Goal: Task Accomplishment & Management: Manage account settings

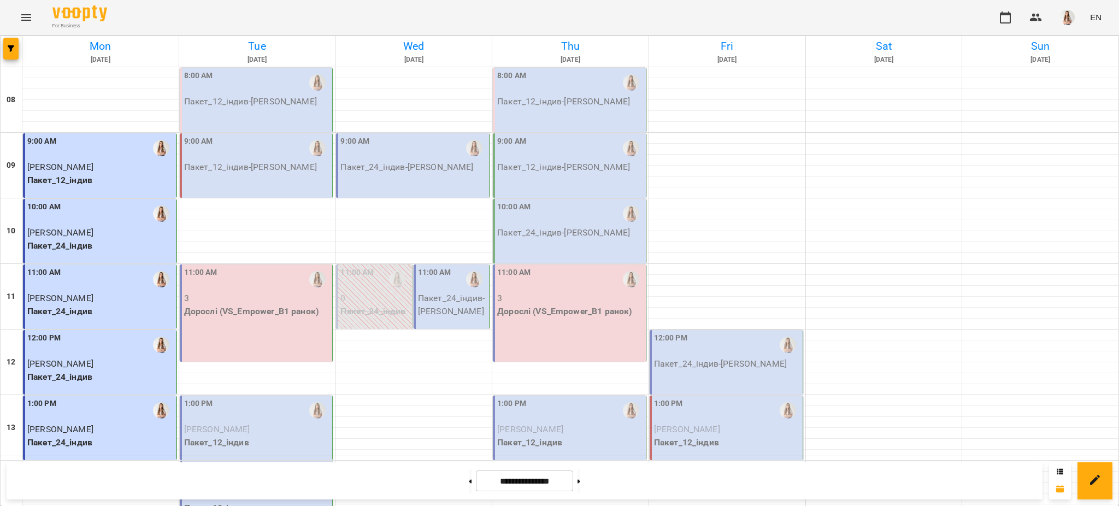
scroll to position [462, 0]
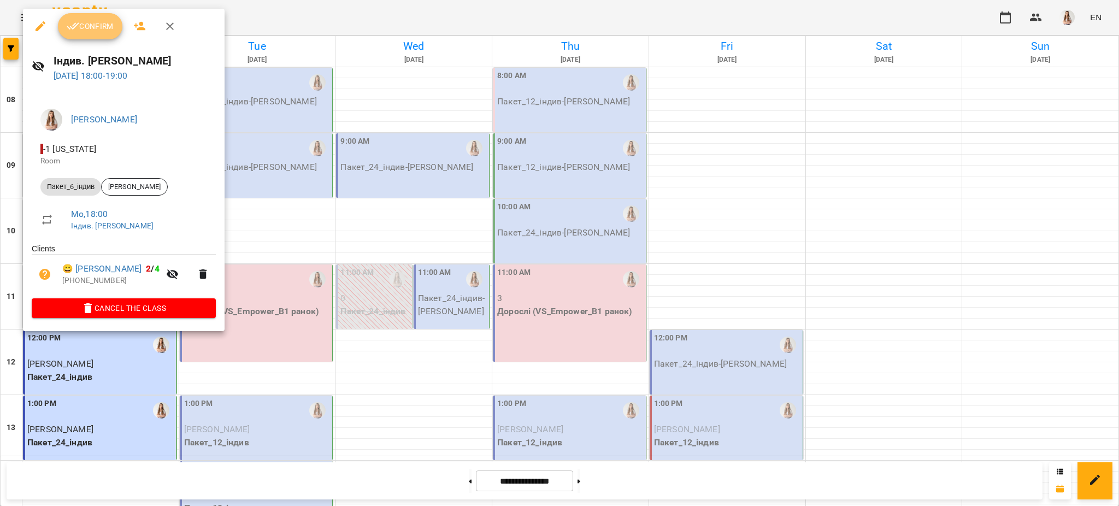
click at [97, 25] on span "Confirm" at bounding box center [90, 26] width 47 height 13
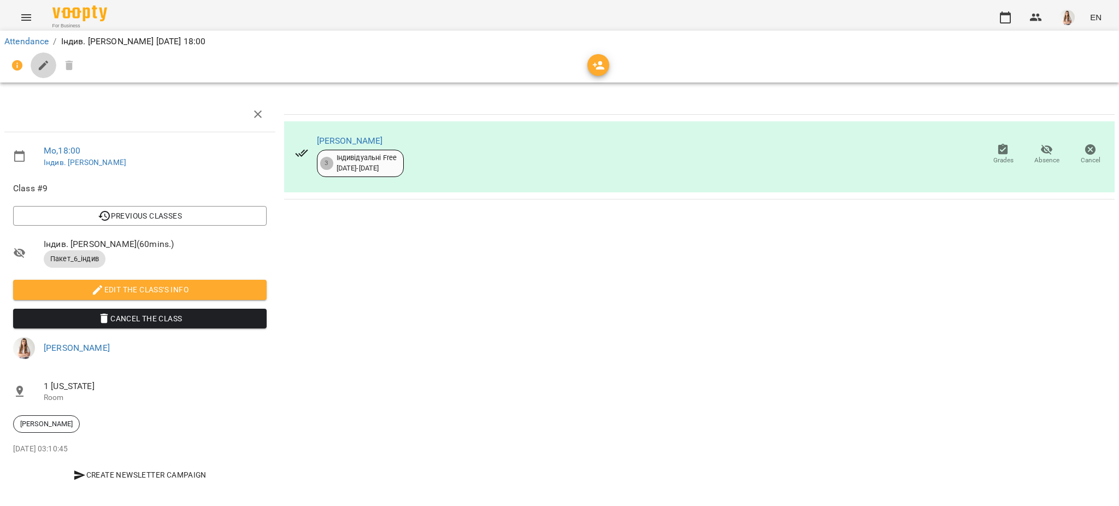
click at [38, 73] on button "button" at bounding box center [44, 65] width 26 height 26
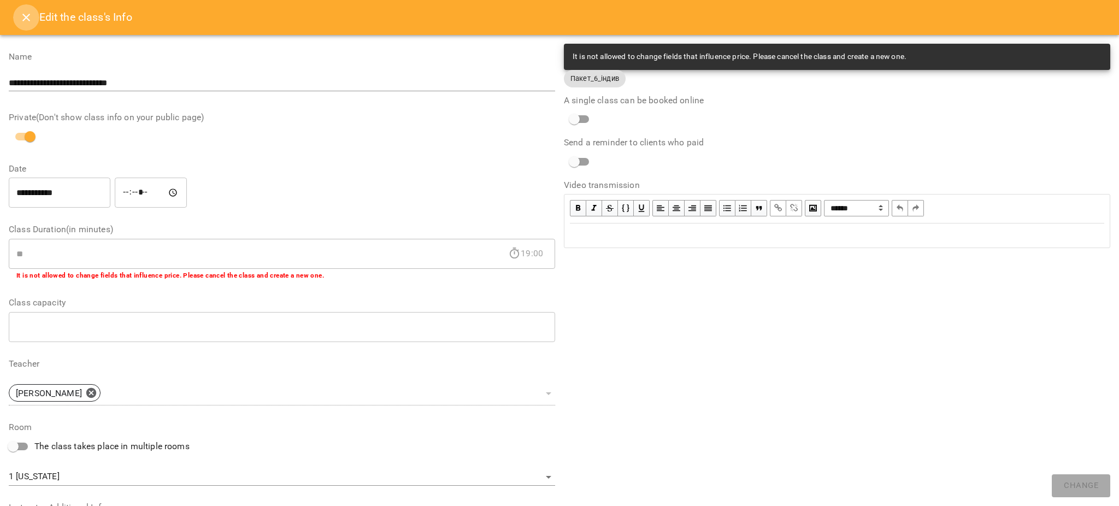
click at [22, 9] on button "Close" at bounding box center [26, 17] width 26 height 26
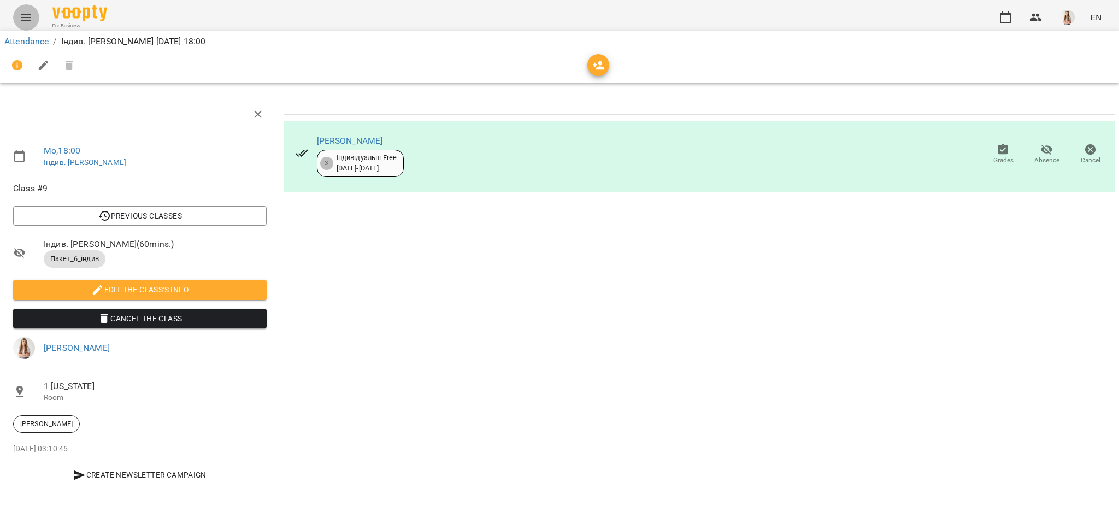
click at [22, 9] on button "Menu" at bounding box center [26, 17] width 26 height 26
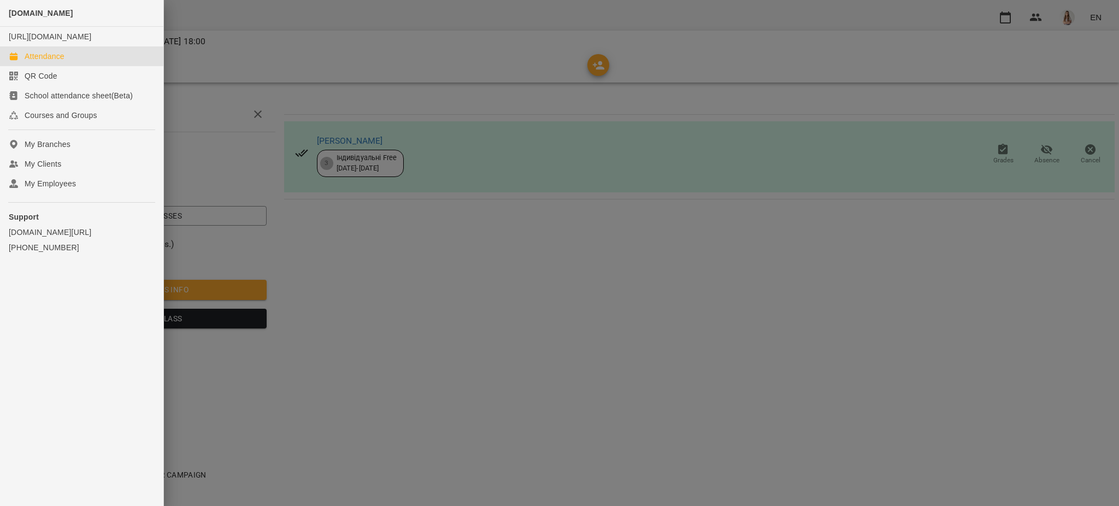
click at [48, 62] on div "Attendance" at bounding box center [45, 56] width 40 height 11
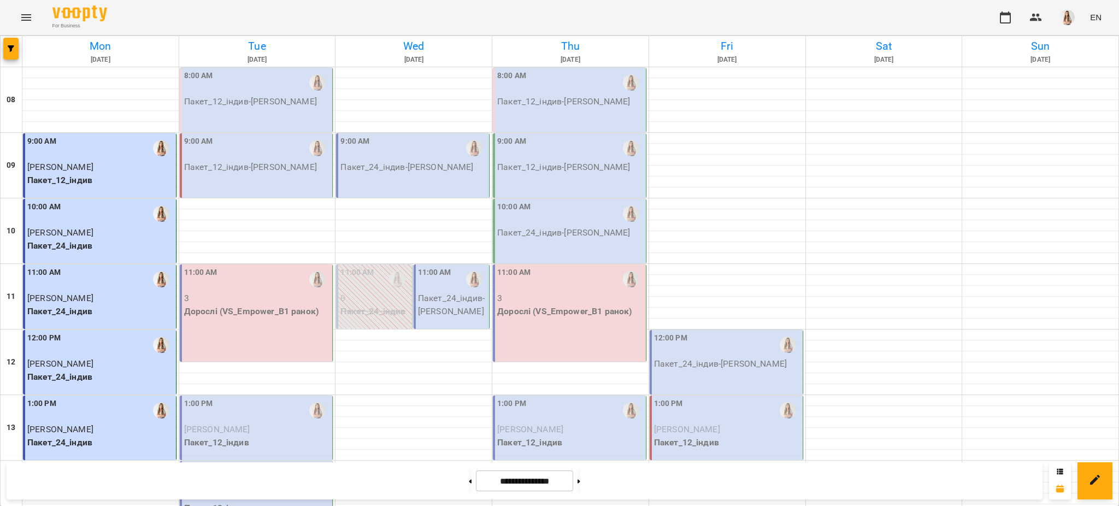
scroll to position [462, 0]
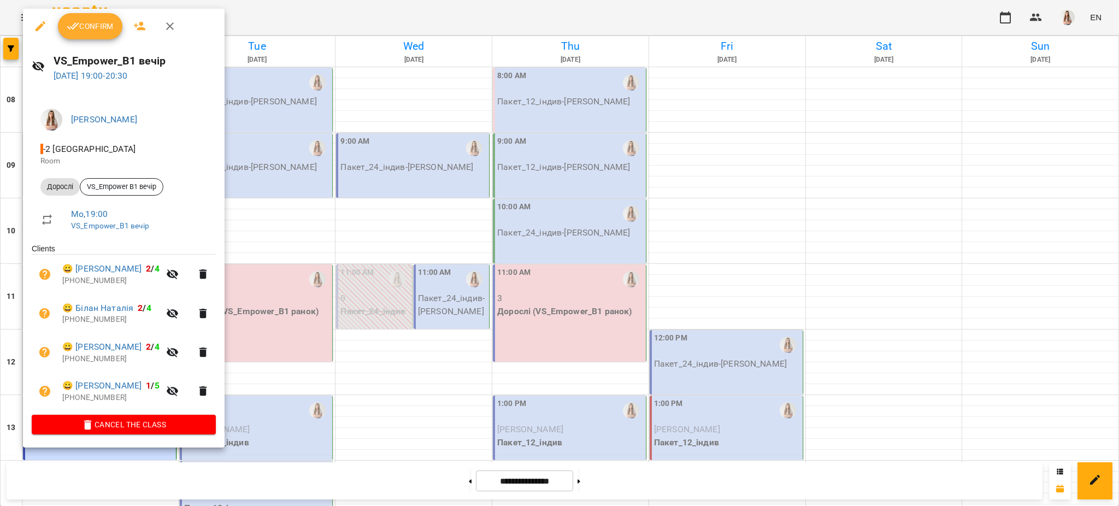
click at [94, 38] on button "Confirm" at bounding box center [90, 26] width 64 height 26
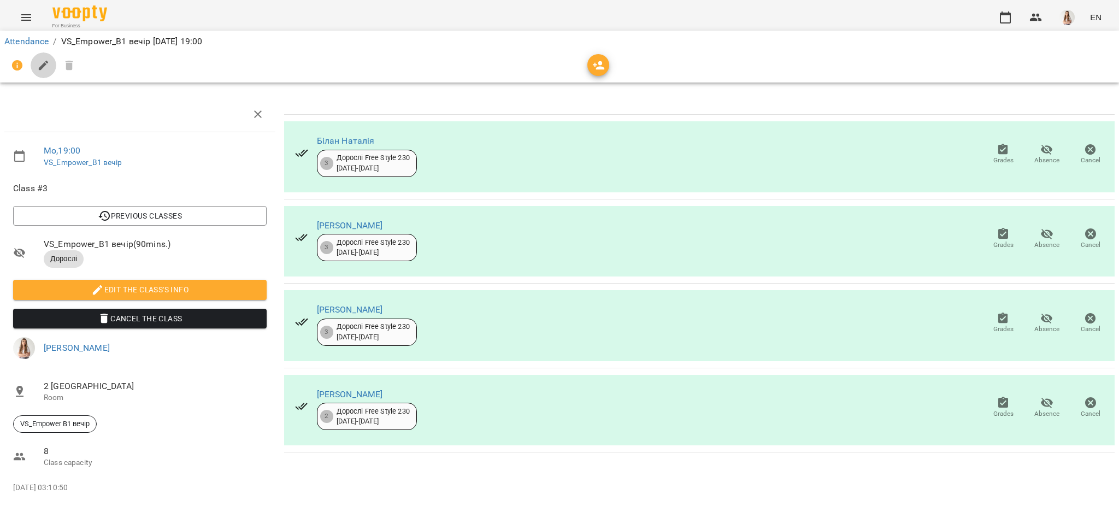
click at [39, 65] on icon "button" at bounding box center [43, 65] width 13 height 13
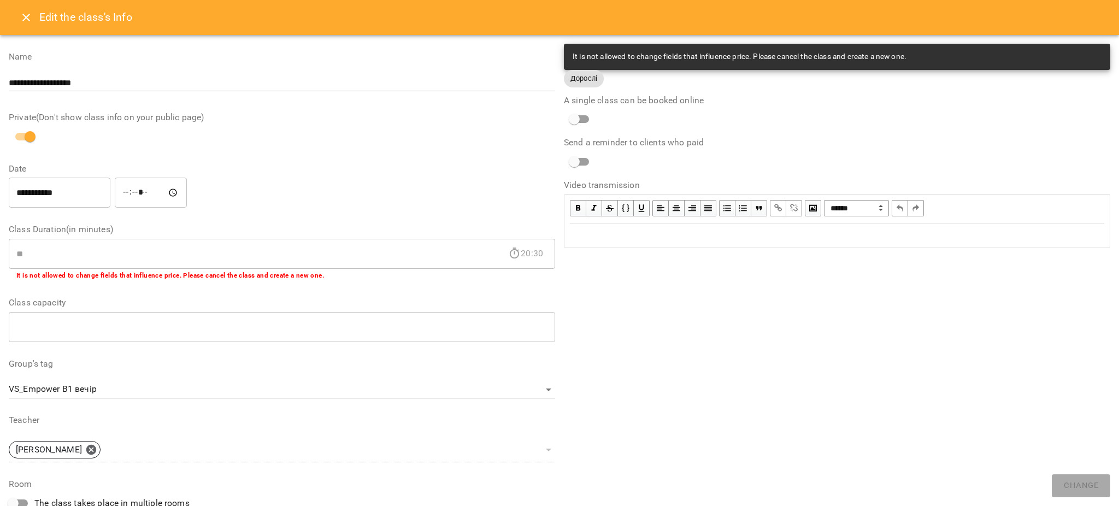
click at [592, 239] on div "Edit text" at bounding box center [837, 235] width 534 height 13
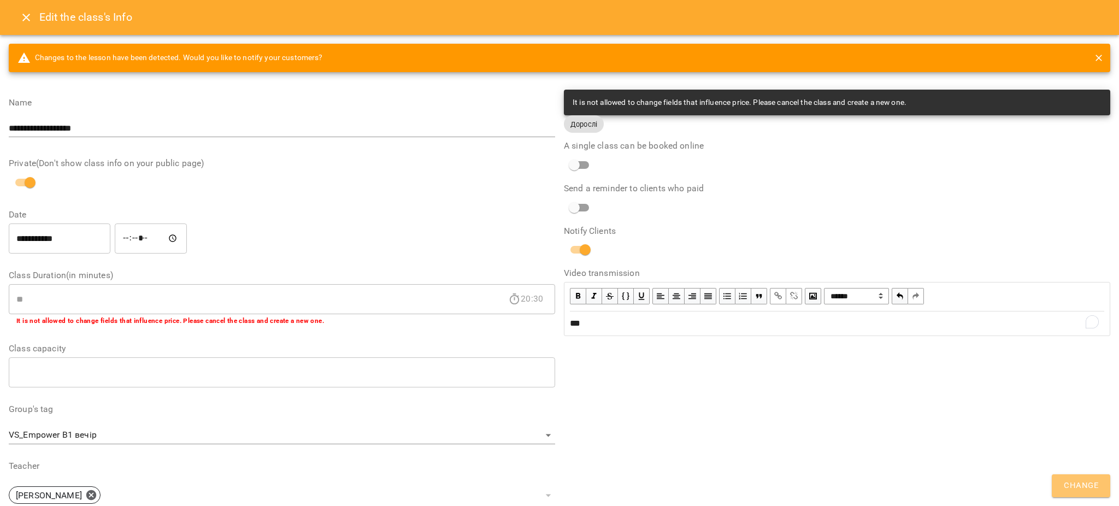
click at [1059, 487] on button "Change" at bounding box center [1080, 485] width 58 height 23
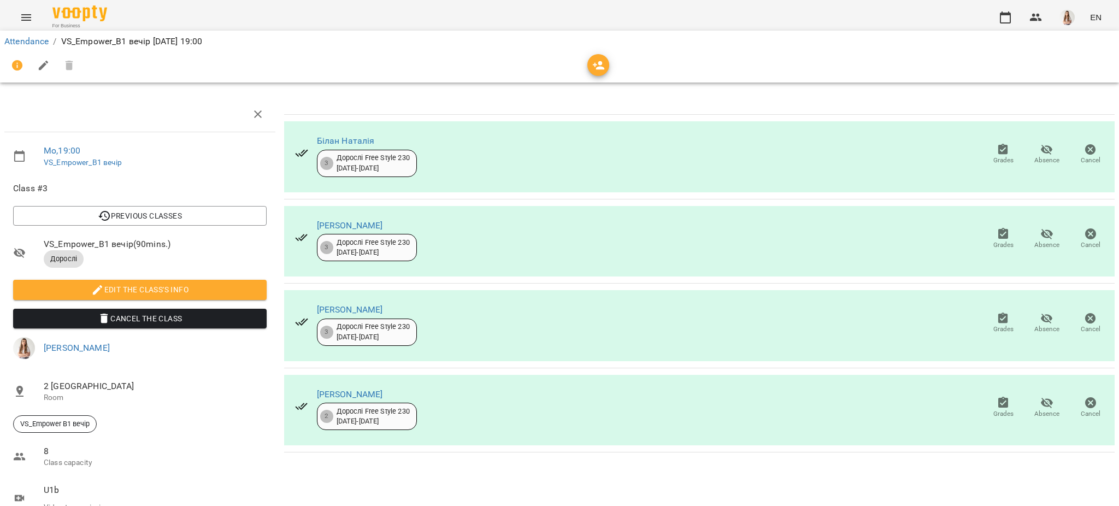
click at [24, 3] on div "For Business EN" at bounding box center [559, 17] width 1119 height 35
click at [24, 18] on icon "Menu" at bounding box center [26, 17] width 13 height 13
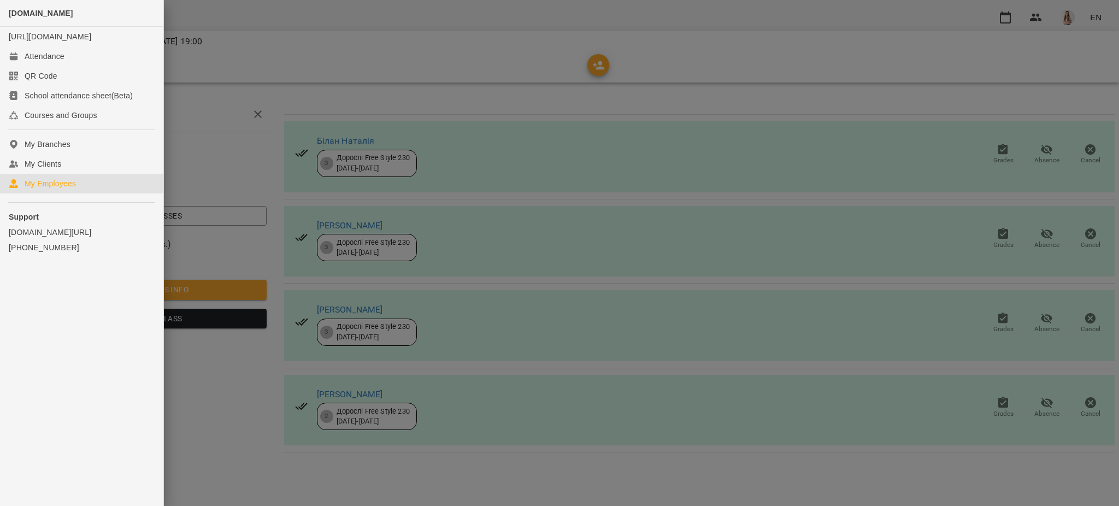
click at [46, 186] on link "My Employees" at bounding box center [81, 184] width 163 height 20
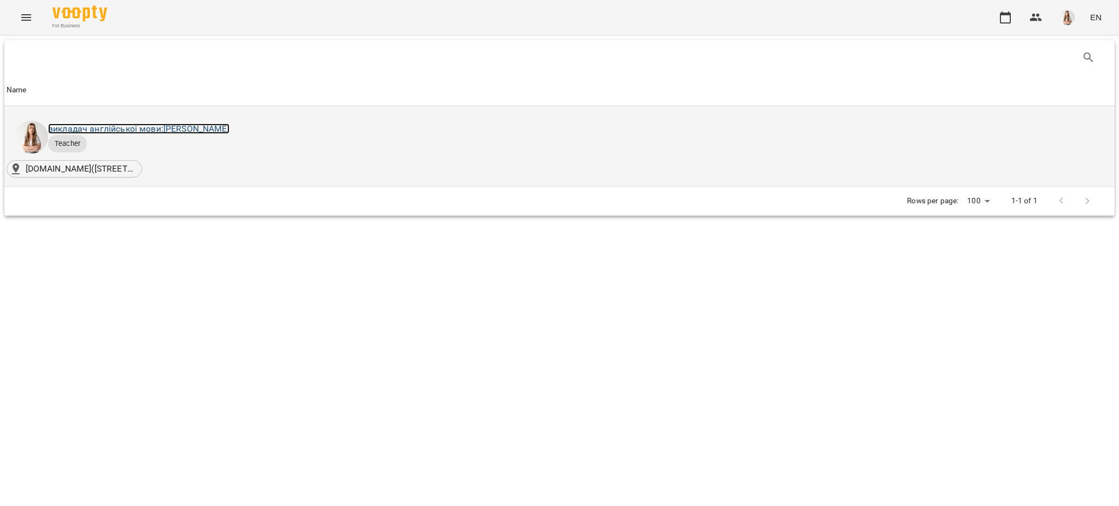
click at [174, 125] on link "викладач англійської мови: [PERSON_NAME]" at bounding box center [138, 128] width 181 height 10
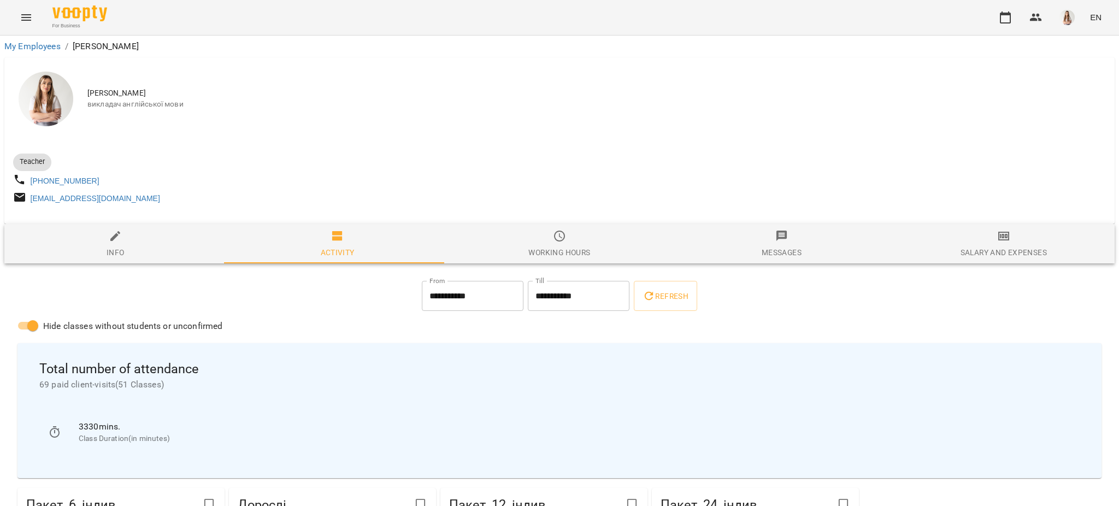
click at [1000, 246] on span "Salary and Expenses" at bounding box center [1003, 243] width 209 height 29
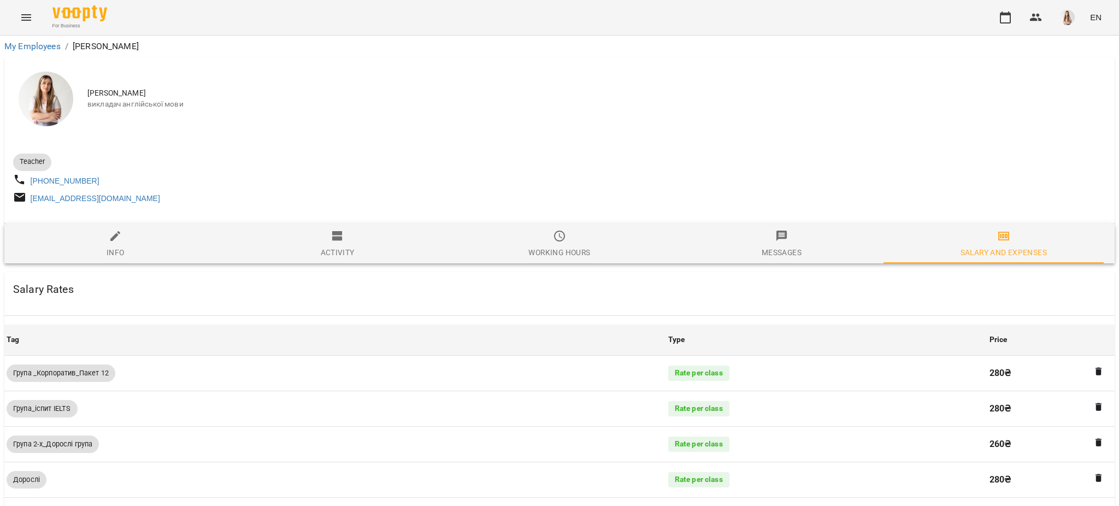
scroll to position [784, 0]
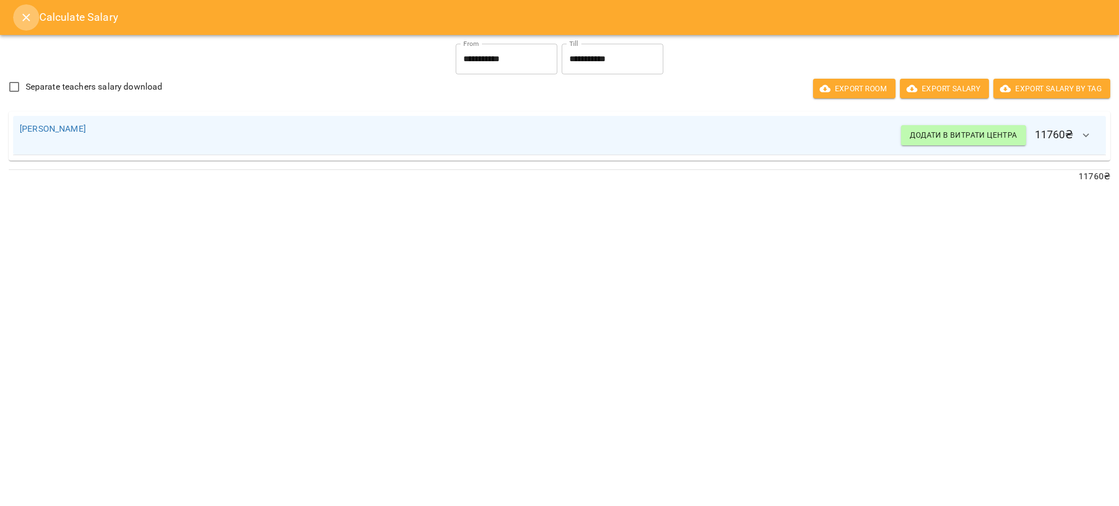
click at [15, 9] on button "Close" at bounding box center [26, 17] width 26 height 26
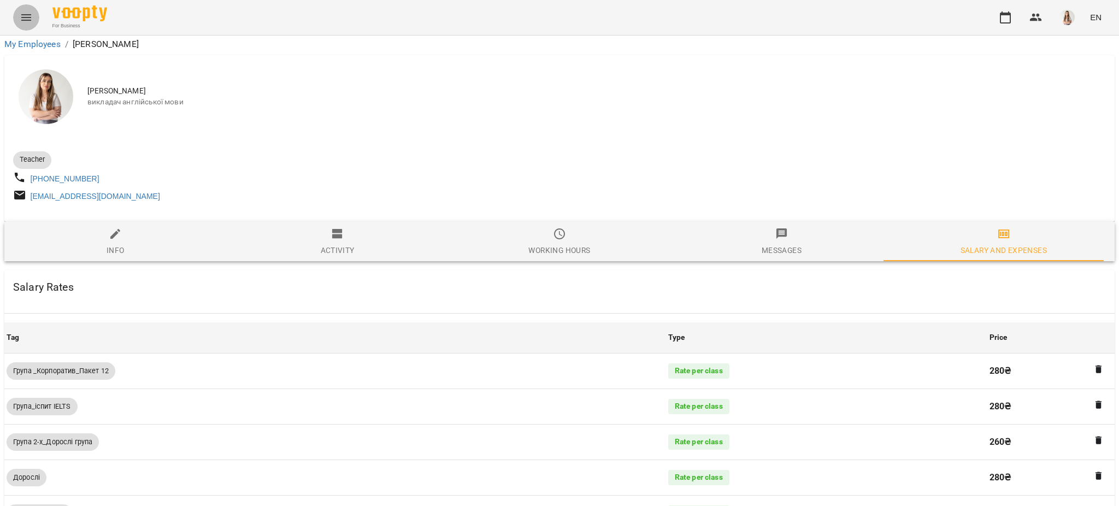
click at [15, 9] on button "Menu" at bounding box center [26, 17] width 26 height 26
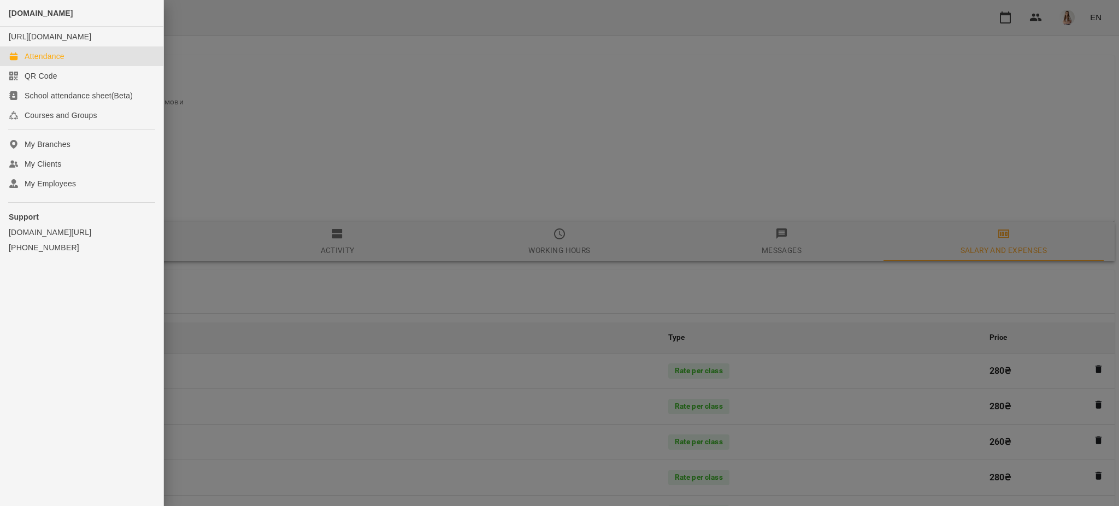
click at [39, 62] on div "Attendance" at bounding box center [45, 56] width 40 height 11
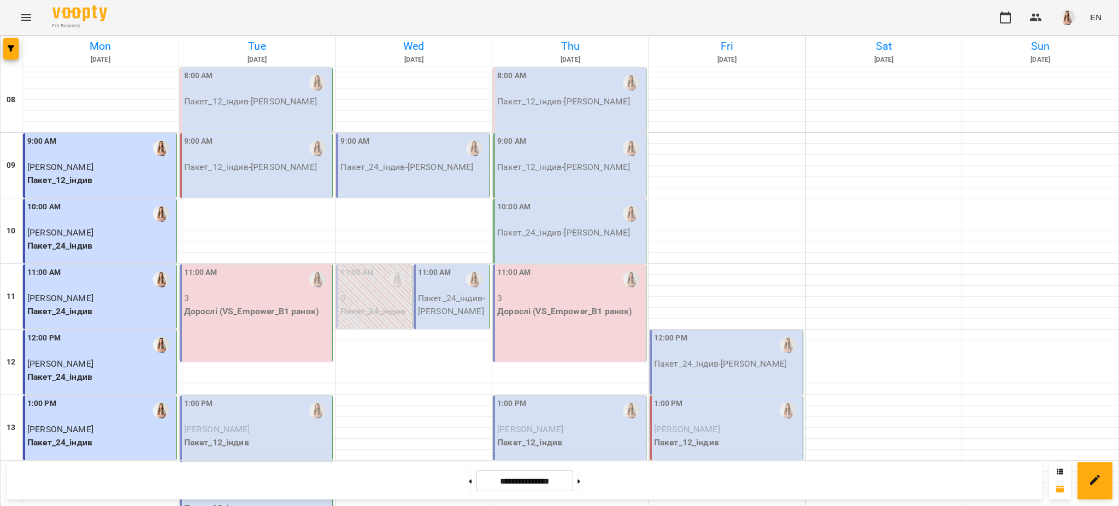
click at [428, 283] on div "11:00 AM" at bounding box center [434, 279] width 33 height 25
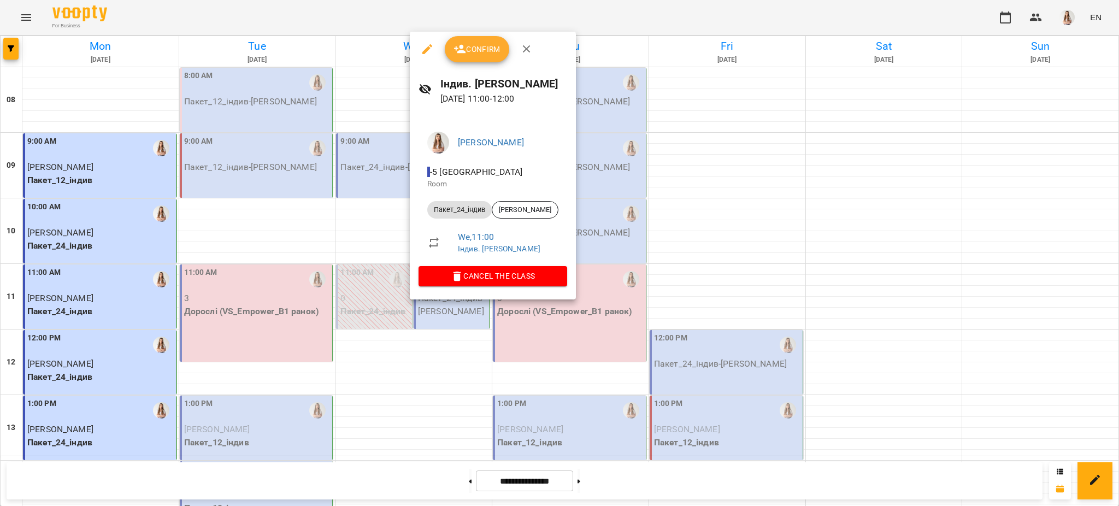
click at [564, 354] on div at bounding box center [559, 253] width 1119 height 506
